Goal: Complete application form

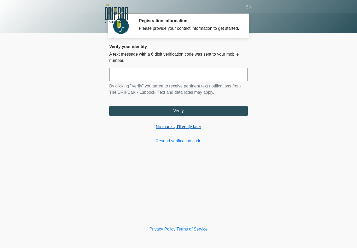
click at [184, 130] on link "No thanks, I'll verify later" at bounding box center [178, 127] width 139 height 6
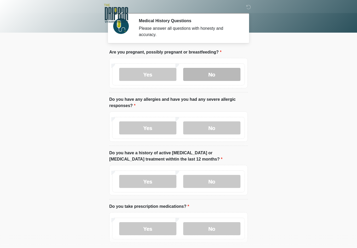
click at [210, 74] on label "No" at bounding box center [211, 74] width 57 height 13
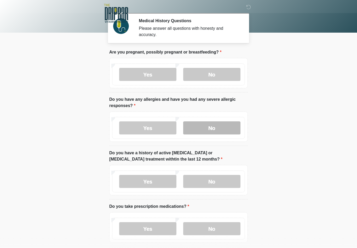
click at [214, 128] on label "No" at bounding box center [211, 128] width 57 height 13
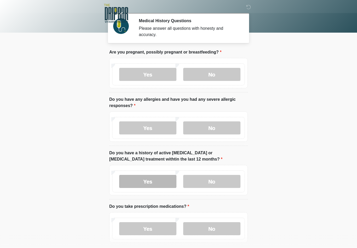
click at [146, 184] on label "Yes" at bounding box center [147, 181] width 57 height 13
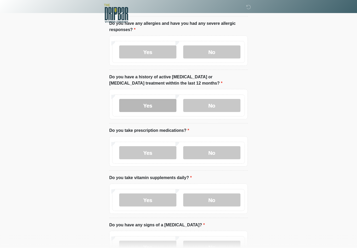
scroll to position [79, 0]
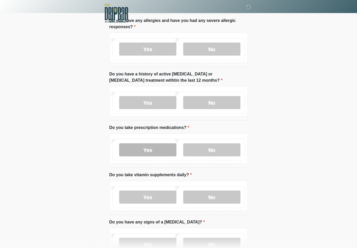
click at [146, 154] on label "Yes" at bounding box center [147, 149] width 57 height 13
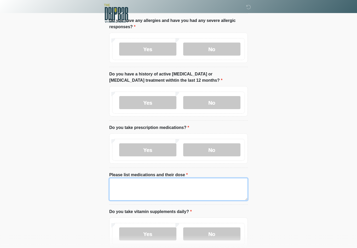
click at [120, 183] on textarea "Please list medications and their dose" at bounding box center [178, 189] width 139 height 22
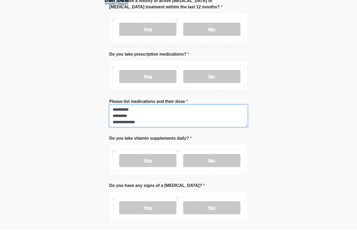
scroll to position [141, 0]
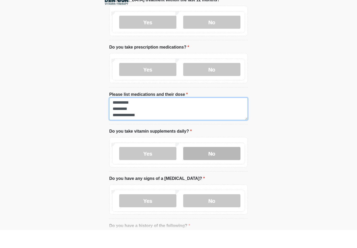
type textarea "**********"
click at [212, 165] on label "No" at bounding box center [211, 171] width 57 height 13
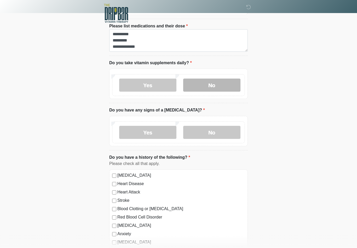
scroll to position [230, 0]
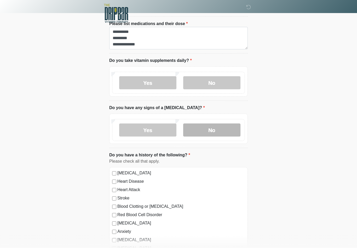
click at [213, 128] on label "No" at bounding box center [211, 130] width 57 height 13
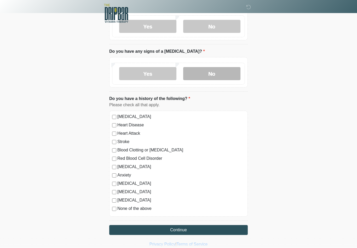
scroll to position [293, 0]
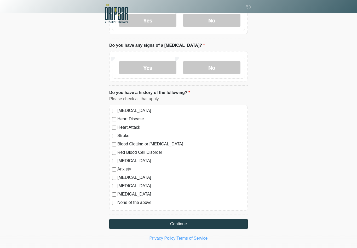
click at [182, 219] on button "Continue" at bounding box center [178, 224] width 139 height 10
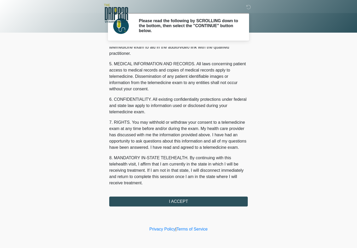
scroll to position [159, 0]
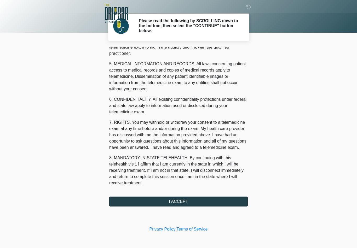
click at [187, 201] on button "I ACCEPT" at bounding box center [178, 202] width 139 height 10
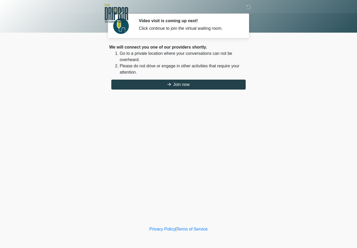
click at [187, 84] on button "Join now" at bounding box center [178, 85] width 134 height 10
